Goal: Check status: Check status

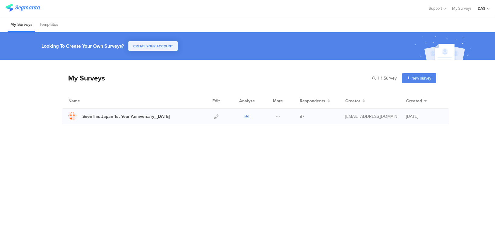
click at [245, 118] on icon at bounding box center [247, 116] width 5 height 5
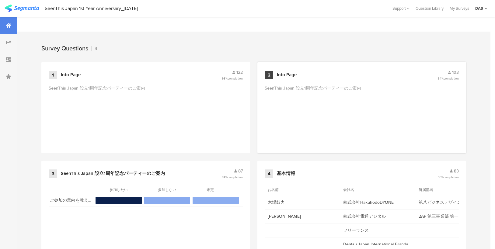
scroll to position [245, 0]
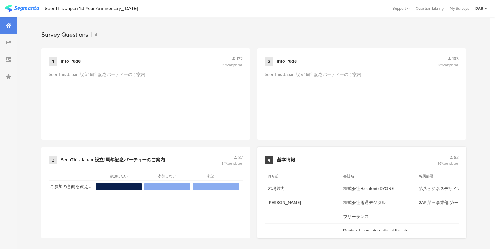
click at [455, 157] on span "83" at bounding box center [456, 158] width 5 height 6
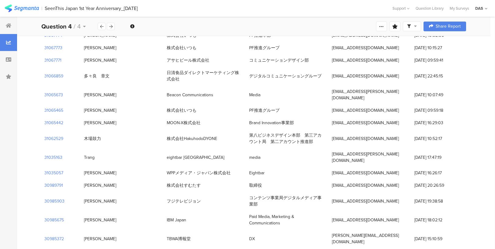
scroll to position [1019, 0]
